Goal: Information Seeking & Learning: Learn about a topic

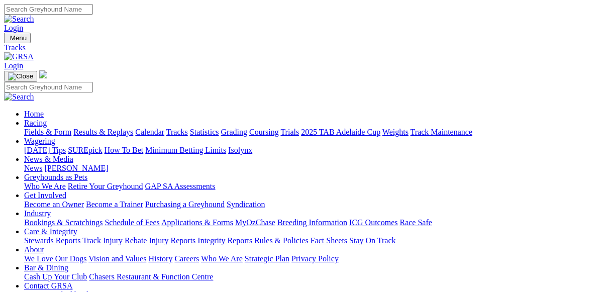
click at [41, 128] on link "Fields & Form" at bounding box center [47, 132] width 47 height 9
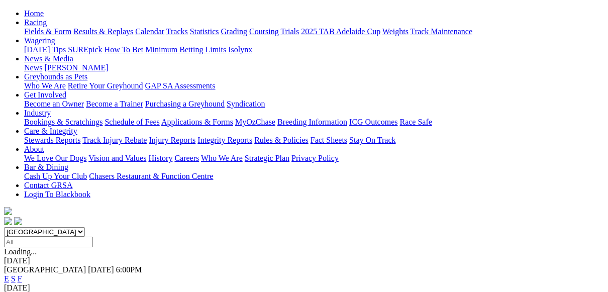
scroll to position [151, 0]
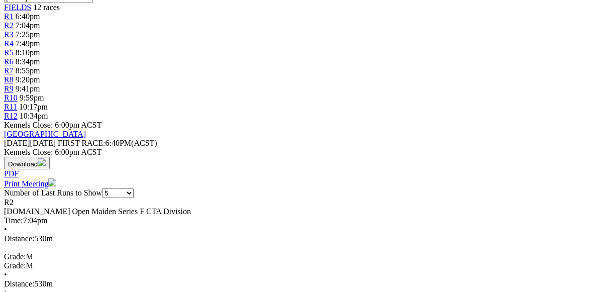
scroll to position [453, 0]
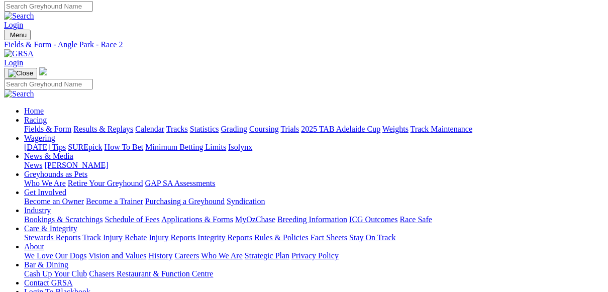
scroll to position [0, 0]
